Goal: Information Seeking & Learning: Learn about a topic

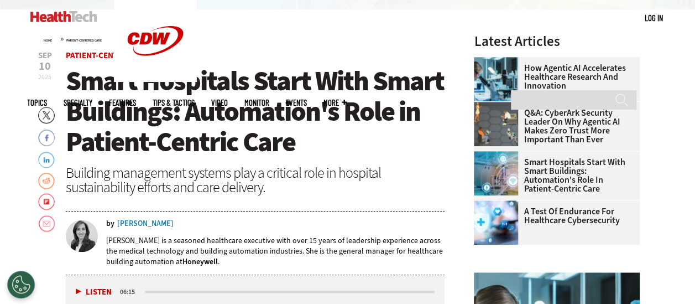
scroll to position [387, 0]
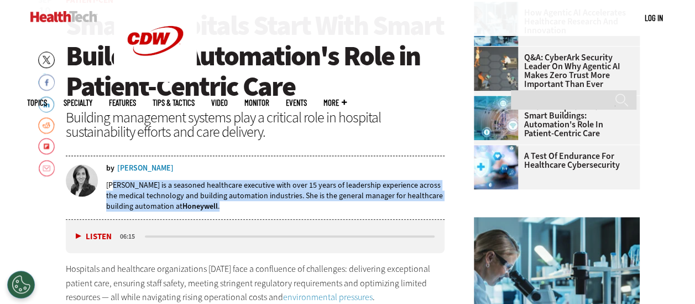
drag, startPoint x: 113, startPoint y: 182, endPoint x: 234, endPoint y: 209, distance: 124.0
click at [234, 209] on p "[PERSON_NAME] is a seasoned healthcare executive with over 15 years of leadersh…" at bounding box center [275, 196] width 339 height 32
drag, startPoint x: 234, startPoint y: 209, endPoint x: 290, endPoint y: 207, distance: 55.3
click at [290, 207] on p "[PERSON_NAME] is a seasoned healthcare executive with over 15 years of leadersh…" at bounding box center [275, 196] width 339 height 32
click at [302, 200] on p "[PERSON_NAME] is a seasoned healthcare executive with over 15 years of leadersh…" at bounding box center [275, 196] width 339 height 32
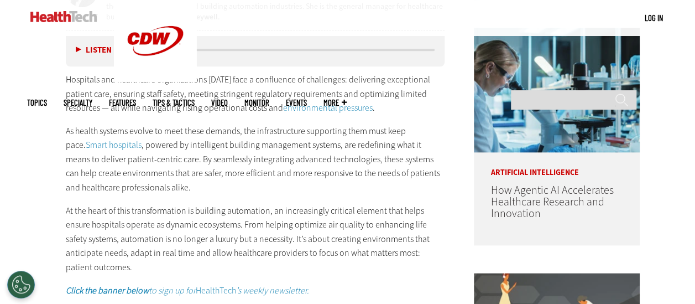
scroll to position [553, 0]
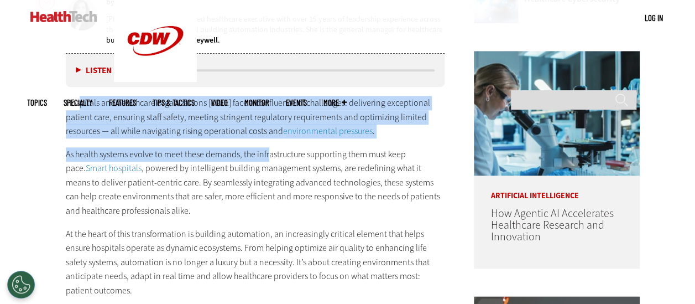
drag, startPoint x: 81, startPoint y: 104, endPoint x: 268, endPoint y: 143, distance: 190.8
click at [268, 143] on div "Hospitals and healthcare organizations [DATE] face a confluence of challenges: …" at bounding box center [255, 208] width 379 height 224
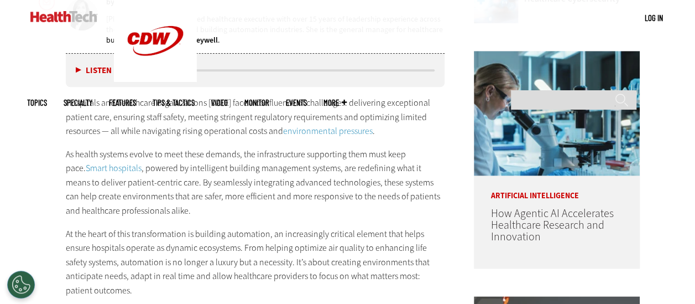
drag, startPoint x: 268, startPoint y: 143, endPoint x: 399, endPoint y: 147, distance: 131.7
click at [399, 147] on p "As health systems evolve to meet these demands, the infrastructure supporting t…" at bounding box center [255, 182] width 379 height 71
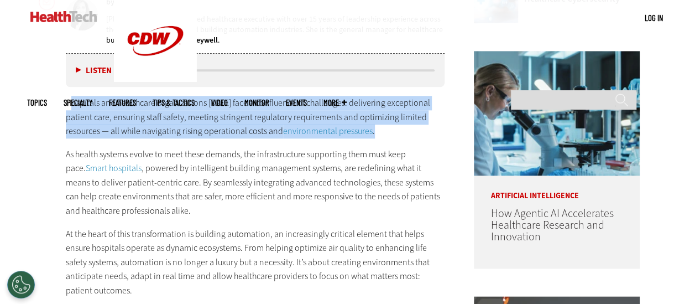
drag, startPoint x: 71, startPoint y: 98, endPoint x: 372, endPoint y: 126, distance: 302.0
click at [372, 126] on p "Hospitals and healthcare organizations [DATE] face a confluence of challenges: …" at bounding box center [255, 117] width 379 height 43
drag, startPoint x: 372, startPoint y: 126, endPoint x: 396, endPoint y: 133, distance: 25.9
click at [396, 133] on p "Hospitals and healthcare organizations [DATE] face a confluence of challenges: …" at bounding box center [255, 117] width 379 height 43
click at [388, 133] on p "Hospitals and healthcare organizations [DATE] face a confluence of challenges: …" at bounding box center [255, 117] width 379 height 43
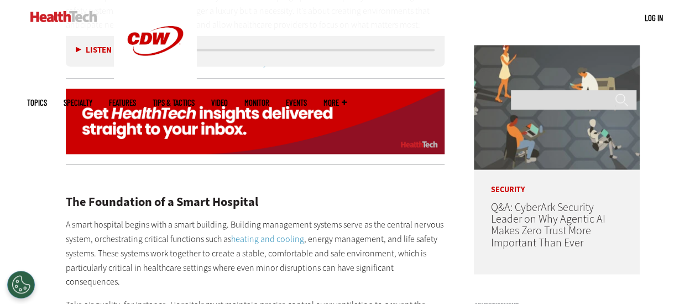
scroll to position [829, 0]
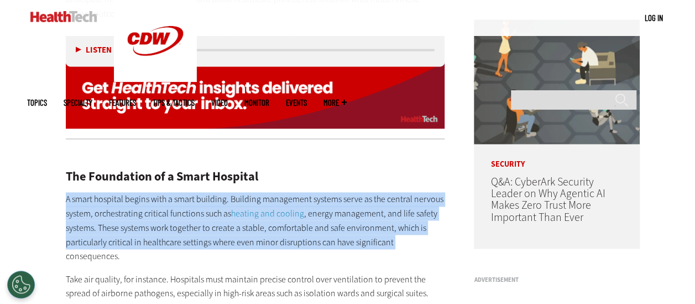
drag, startPoint x: 64, startPoint y: 175, endPoint x: 391, endPoint y: 230, distance: 331.8
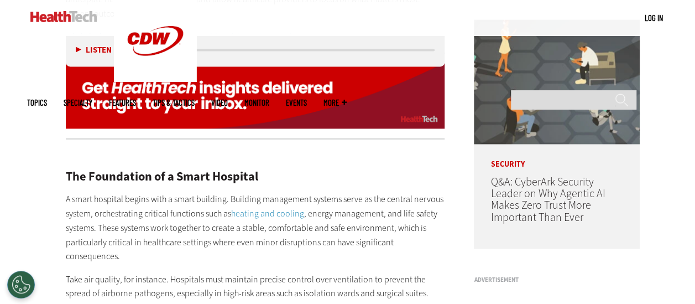
drag, startPoint x: 391, startPoint y: 230, endPoint x: 432, endPoint y: 229, distance: 40.4
click at [433, 229] on p "A smart hospital begins with a smart building. Building management systems serv…" at bounding box center [255, 227] width 379 height 71
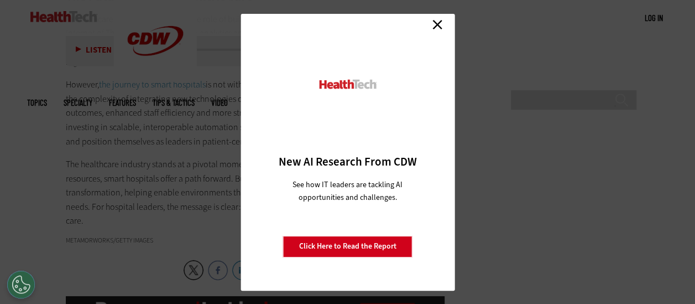
scroll to position [1659, 0]
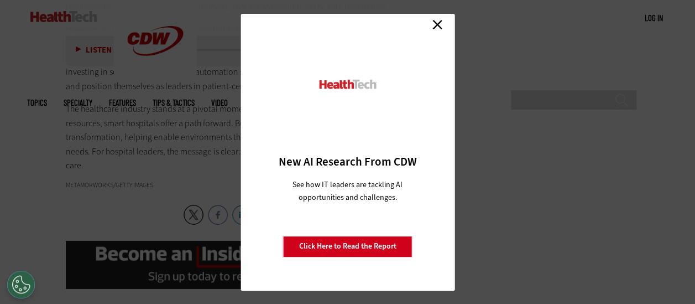
click at [442, 20] on link "Close" at bounding box center [437, 25] width 17 height 17
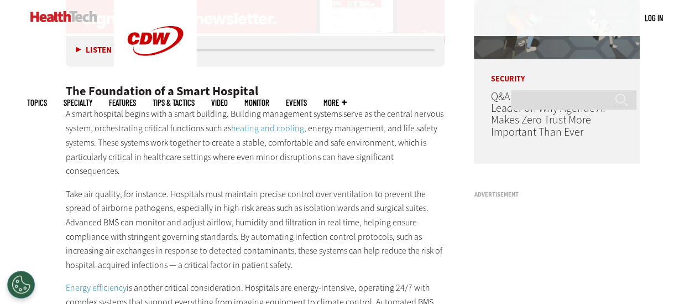
scroll to position [913, 0]
